Goal: Information Seeking & Learning: Learn about a topic

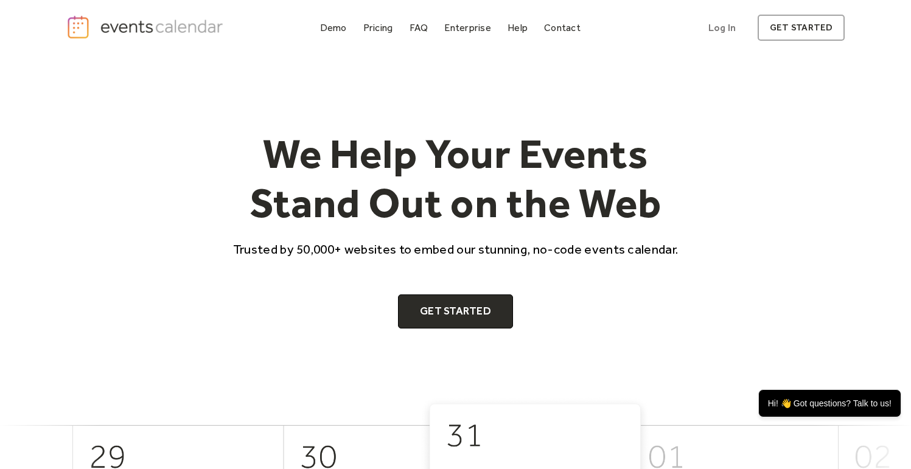
click at [175, 27] on img "home" at bounding box center [146, 27] width 161 height 25
click at [390, 27] on div "Pricing" at bounding box center [378, 27] width 30 height 7
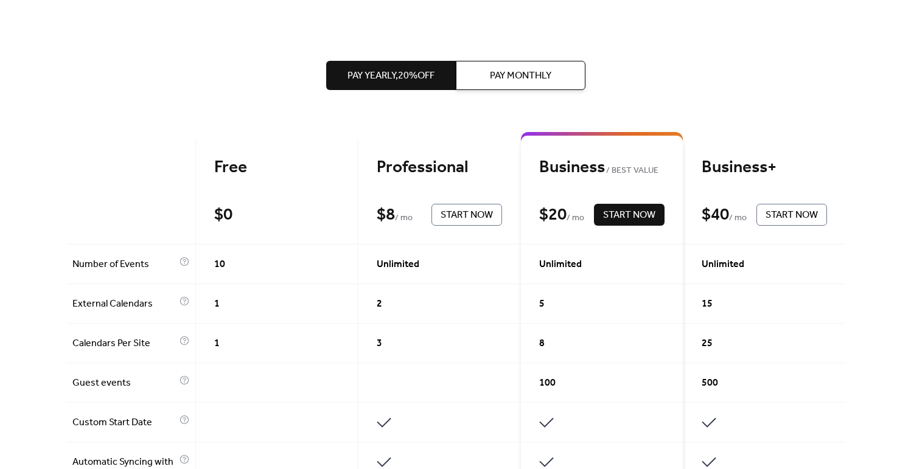
scroll to position [273, 0]
